Goal: Information Seeking & Learning: Learn about a topic

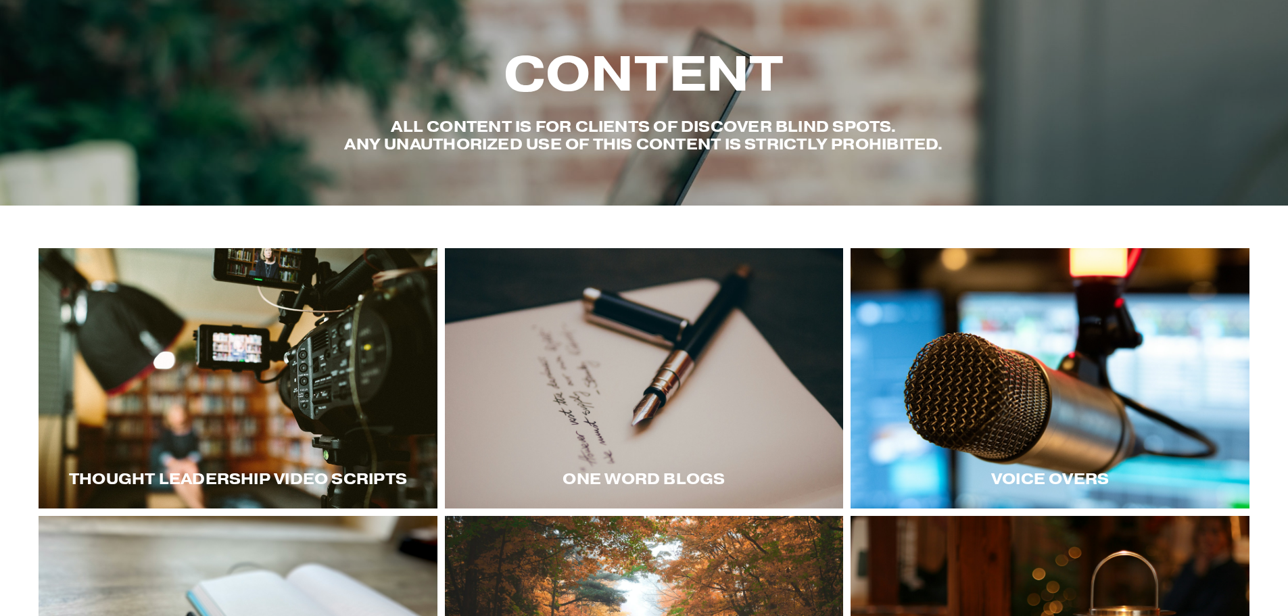
scroll to position [271, 0]
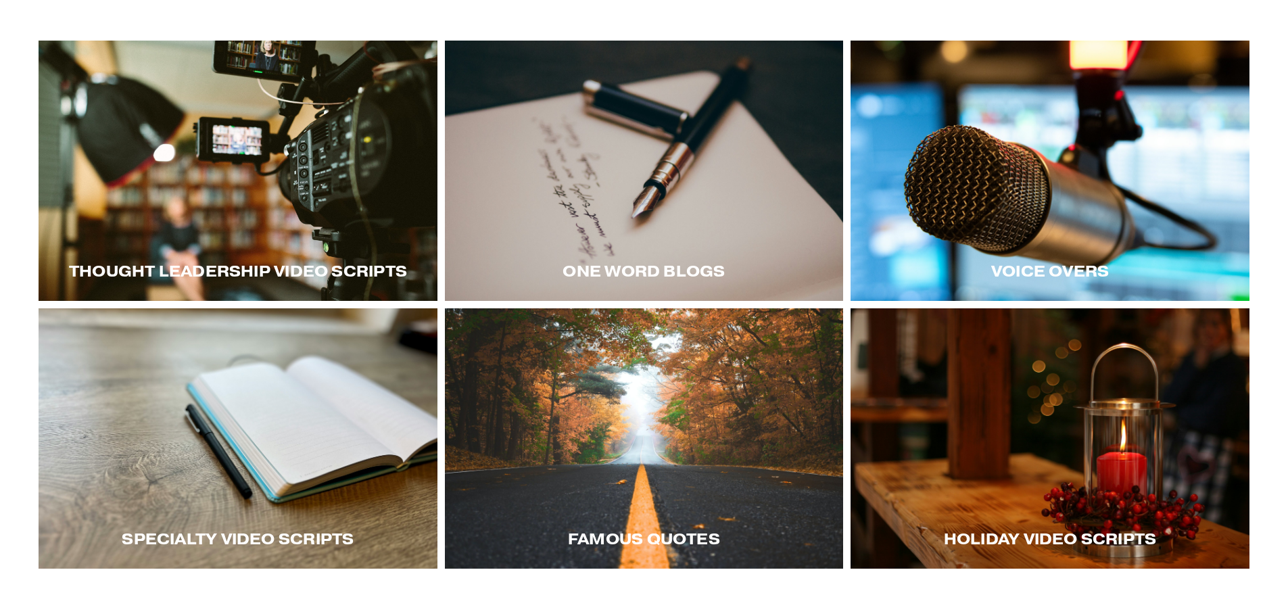
click at [1052, 179] on div at bounding box center [1050, 171] width 399 height 260
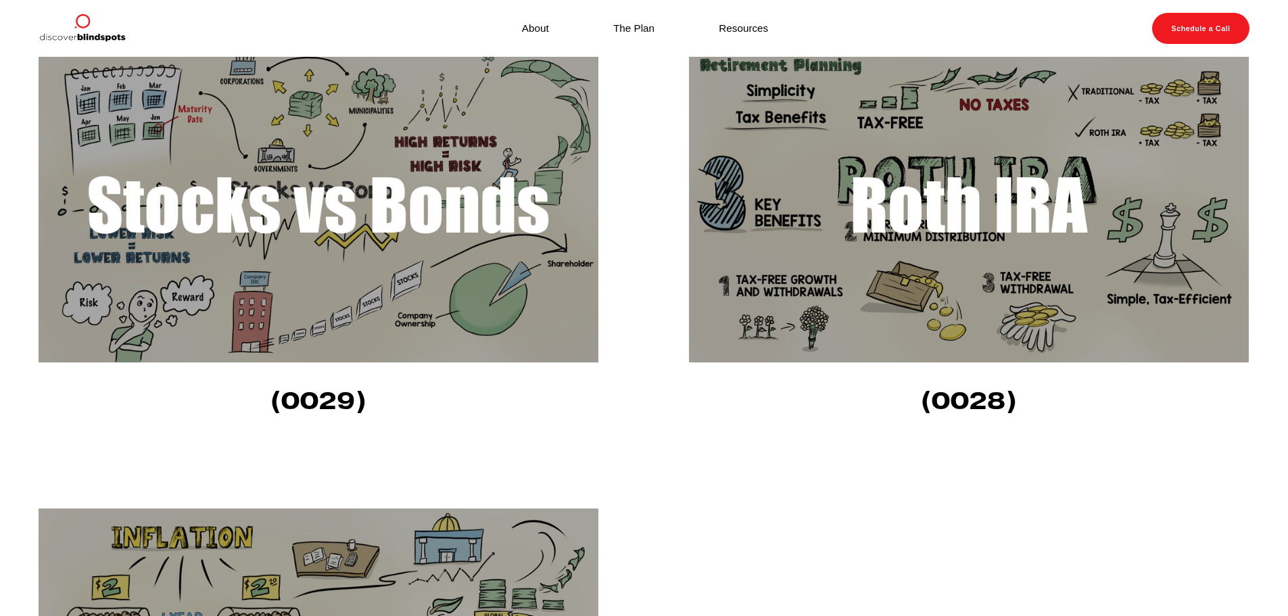
scroll to position [333, 0]
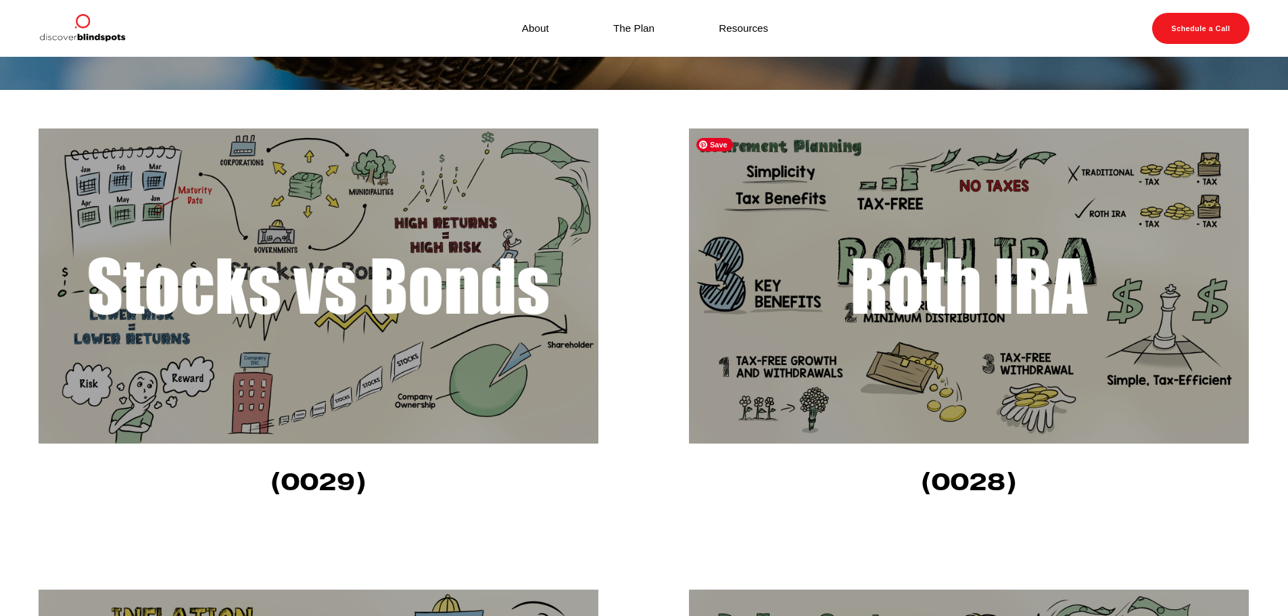
click at [899, 300] on img at bounding box center [969, 285] width 560 height 315
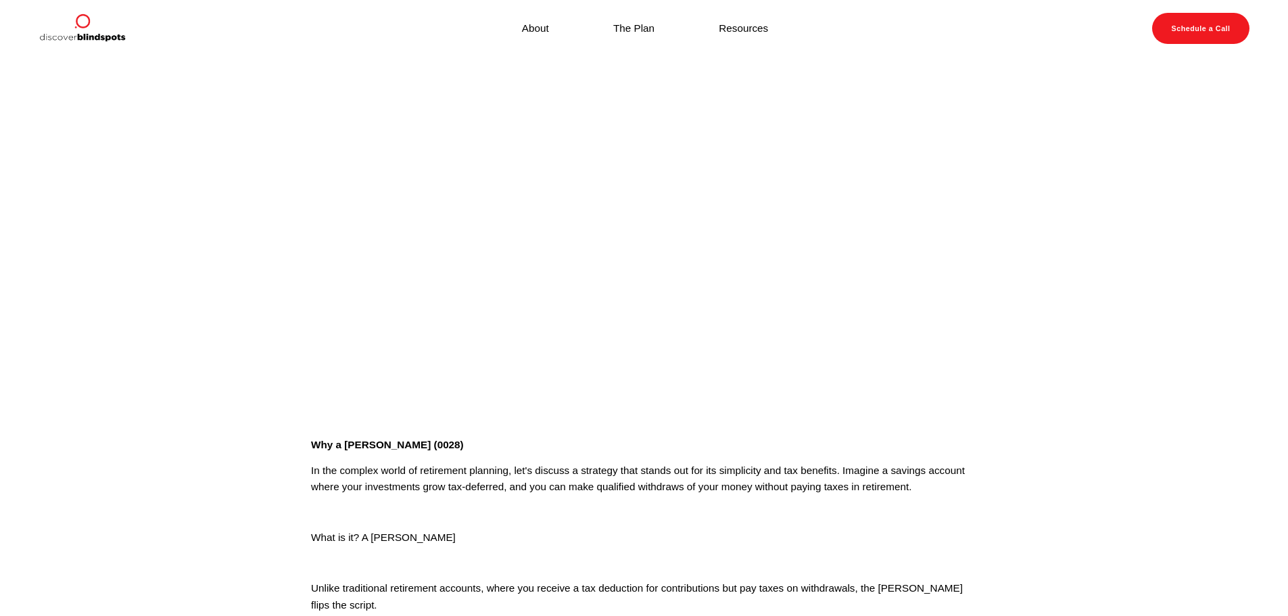
scroll to position [41, 0]
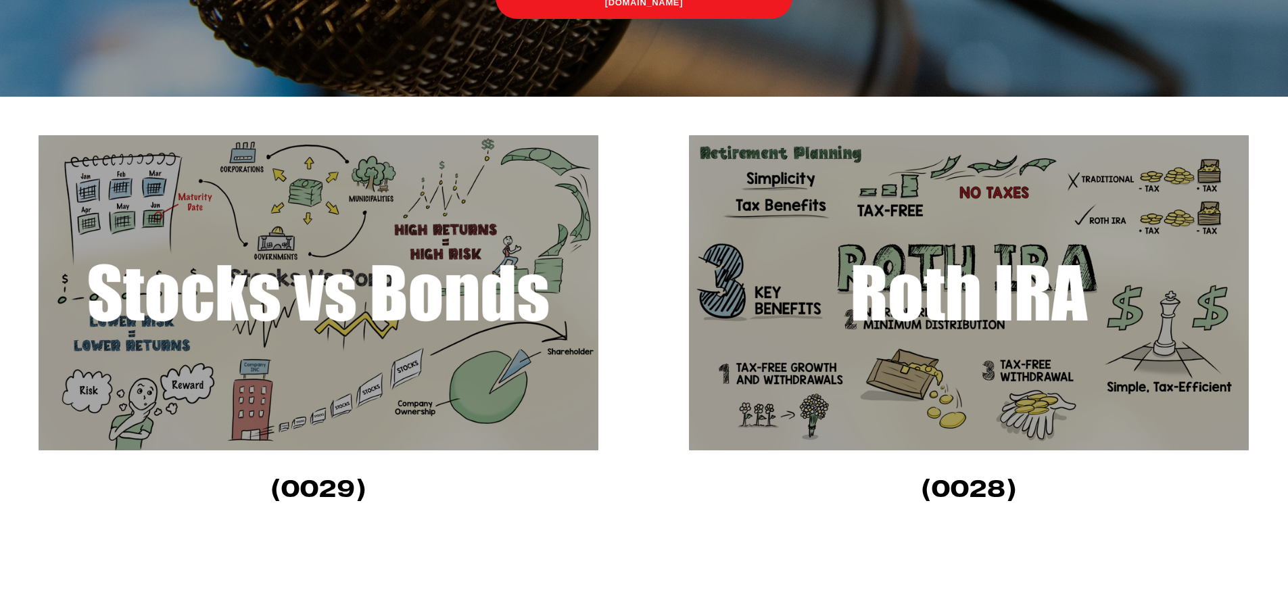
scroll to position [333, 0]
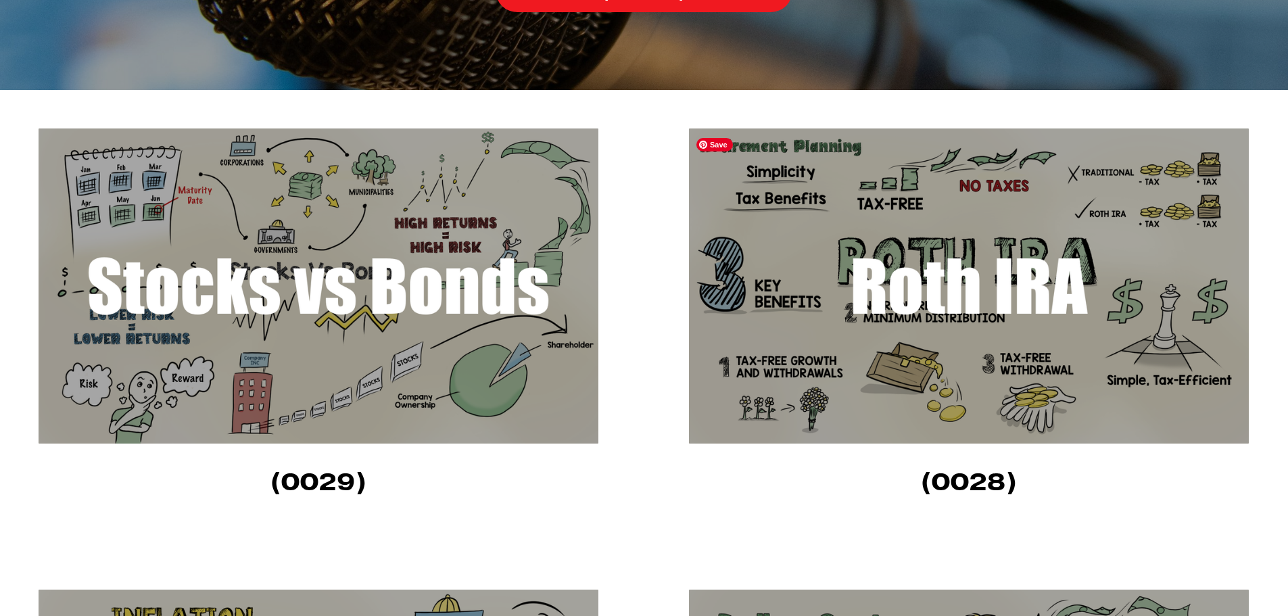
click at [1035, 302] on img at bounding box center [969, 285] width 560 height 315
